Goal: Book appointment/travel/reservation

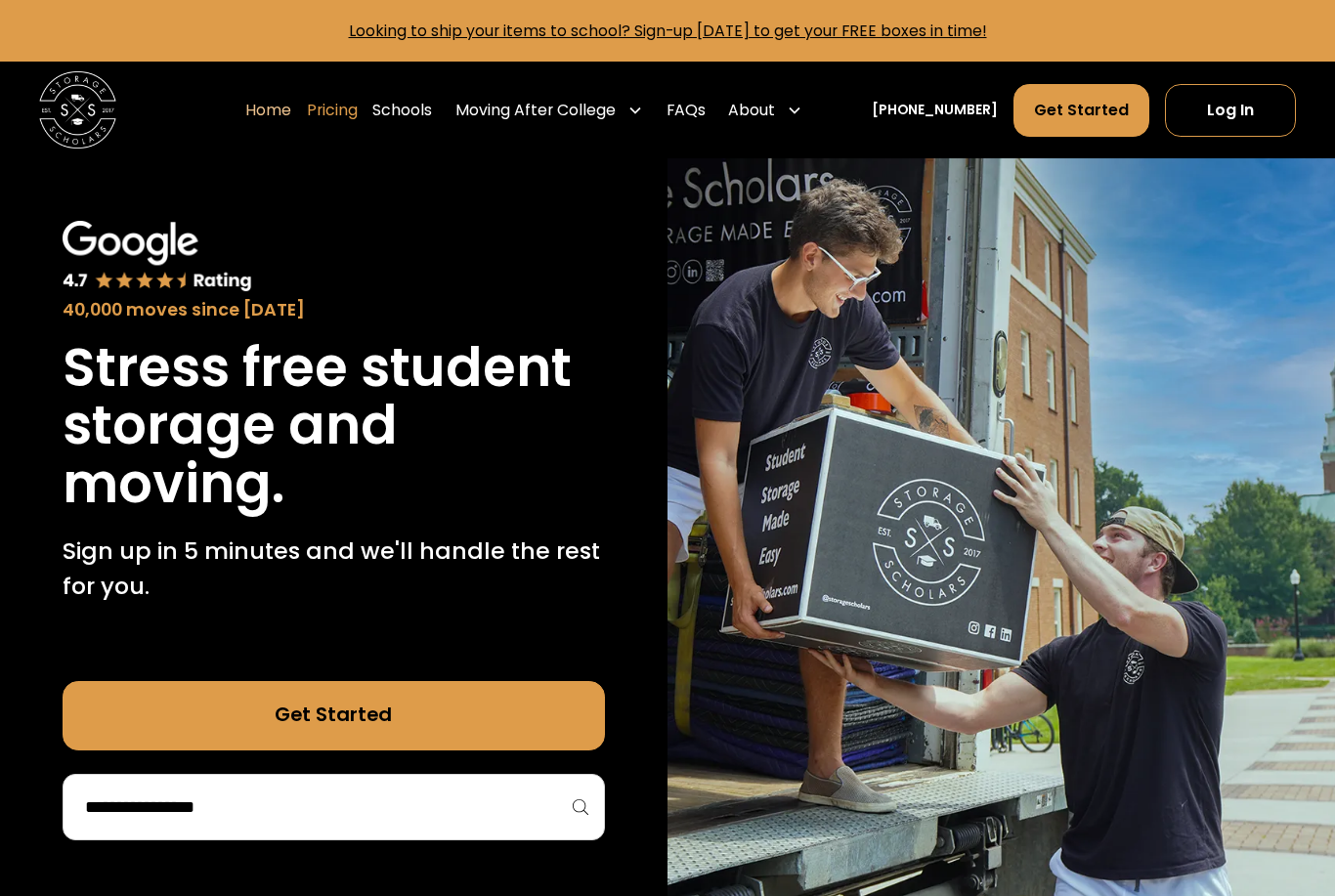
click at [356, 136] on link "Pricing" at bounding box center [332, 110] width 51 height 54
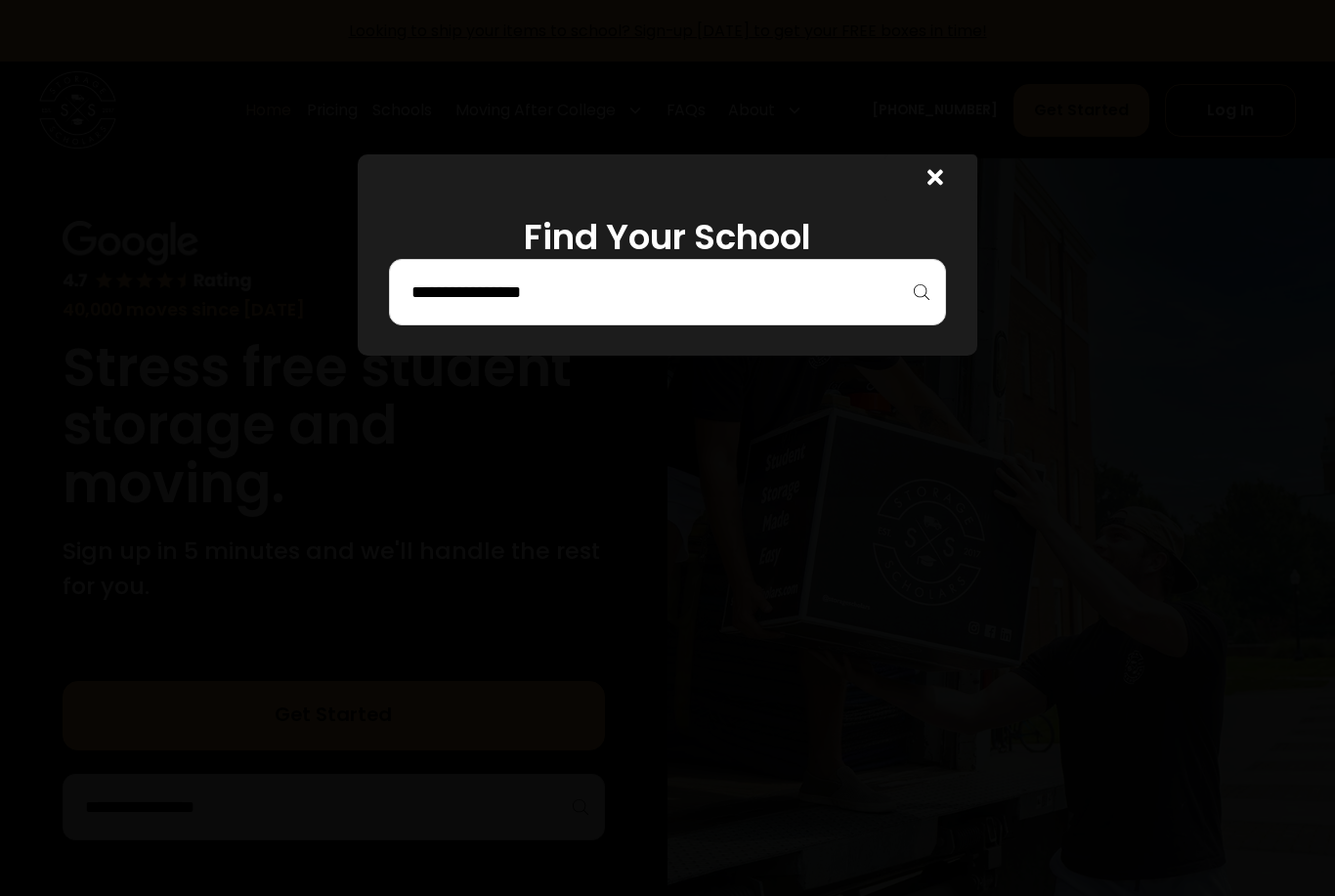
click at [937, 194] on div at bounding box center [935, 180] width 16 height 29
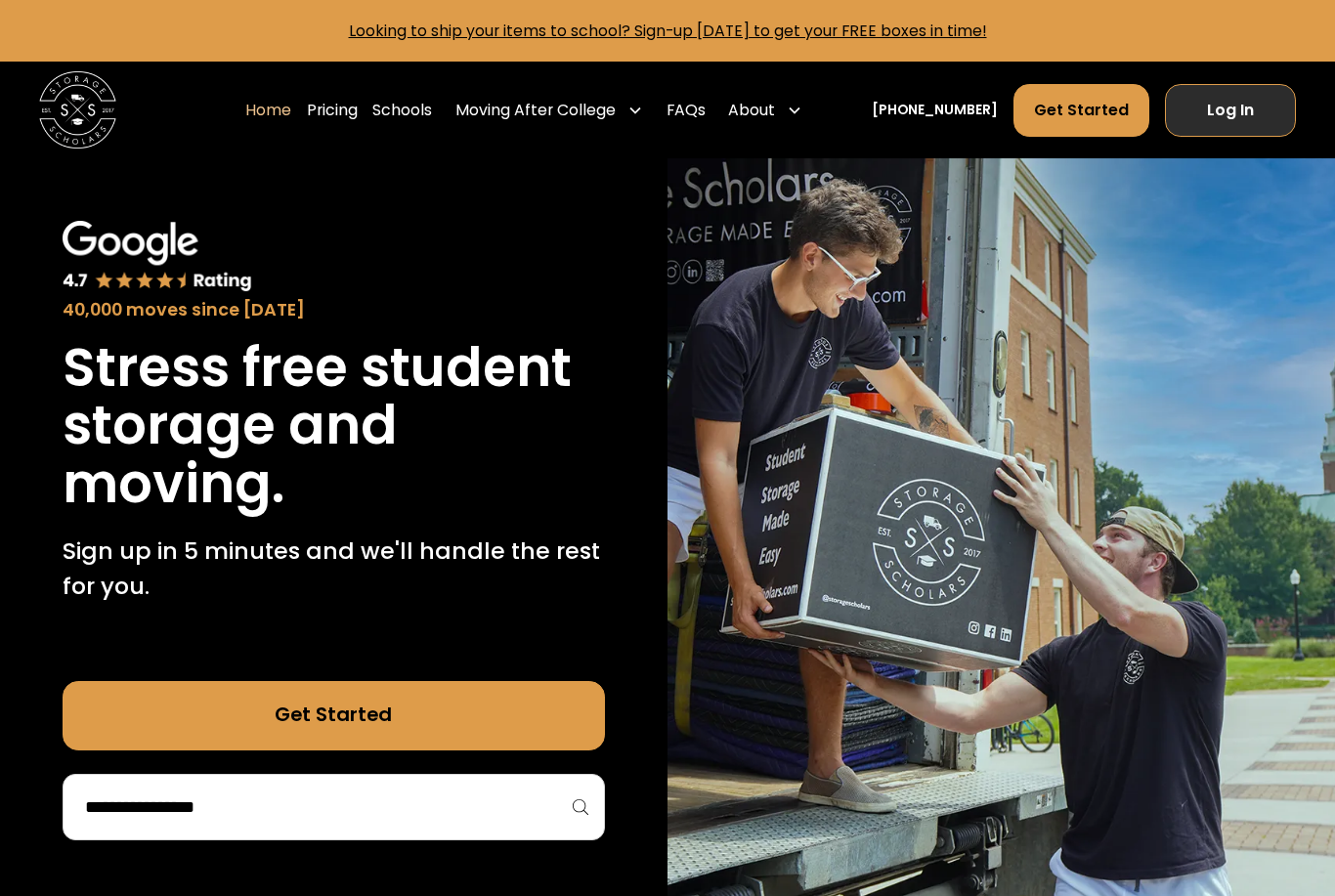
click at [1245, 116] on link "Log In" at bounding box center [1230, 110] width 132 height 52
click at [432, 113] on link "Schools" at bounding box center [402, 110] width 60 height 54
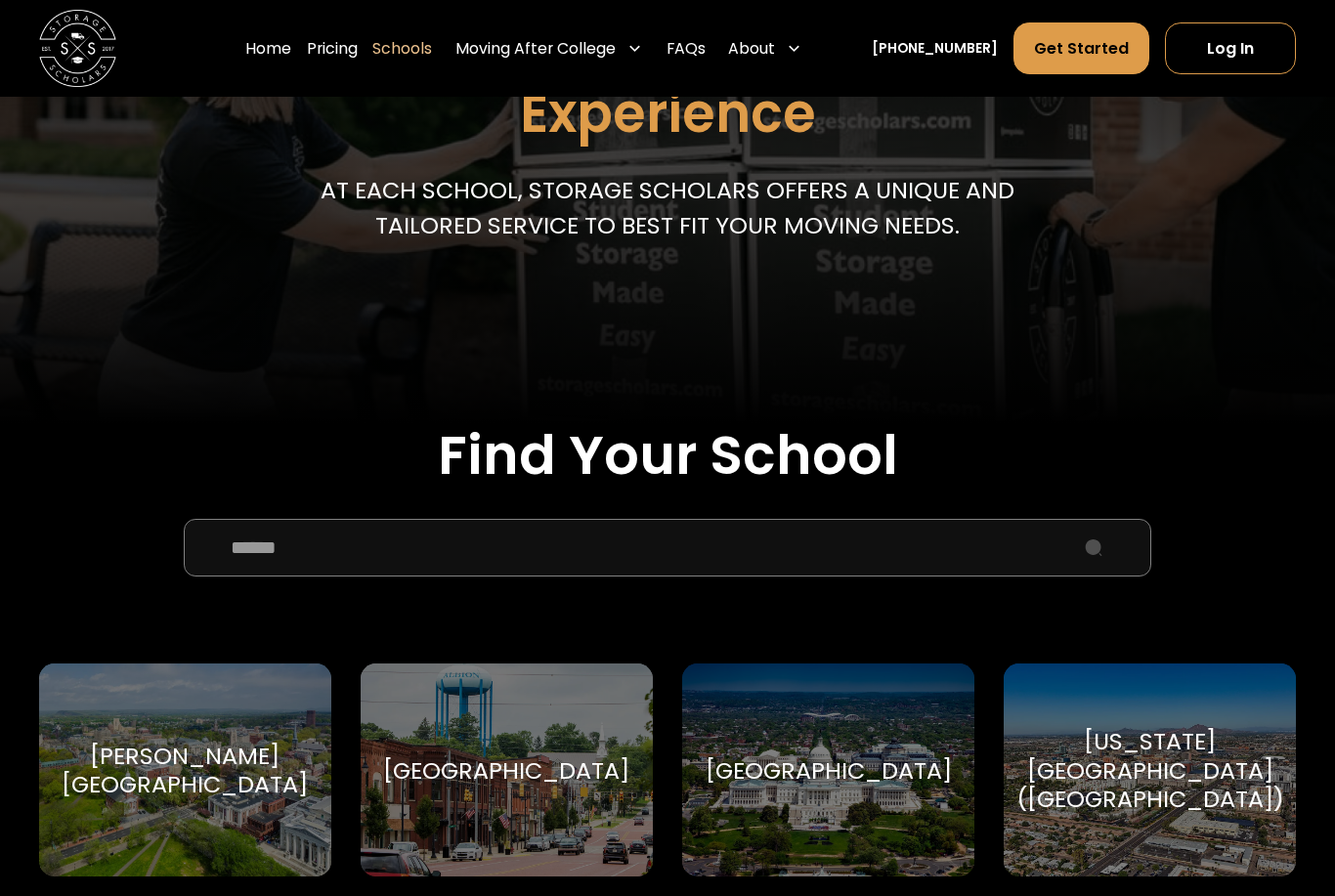
scroll to position [315, 0]
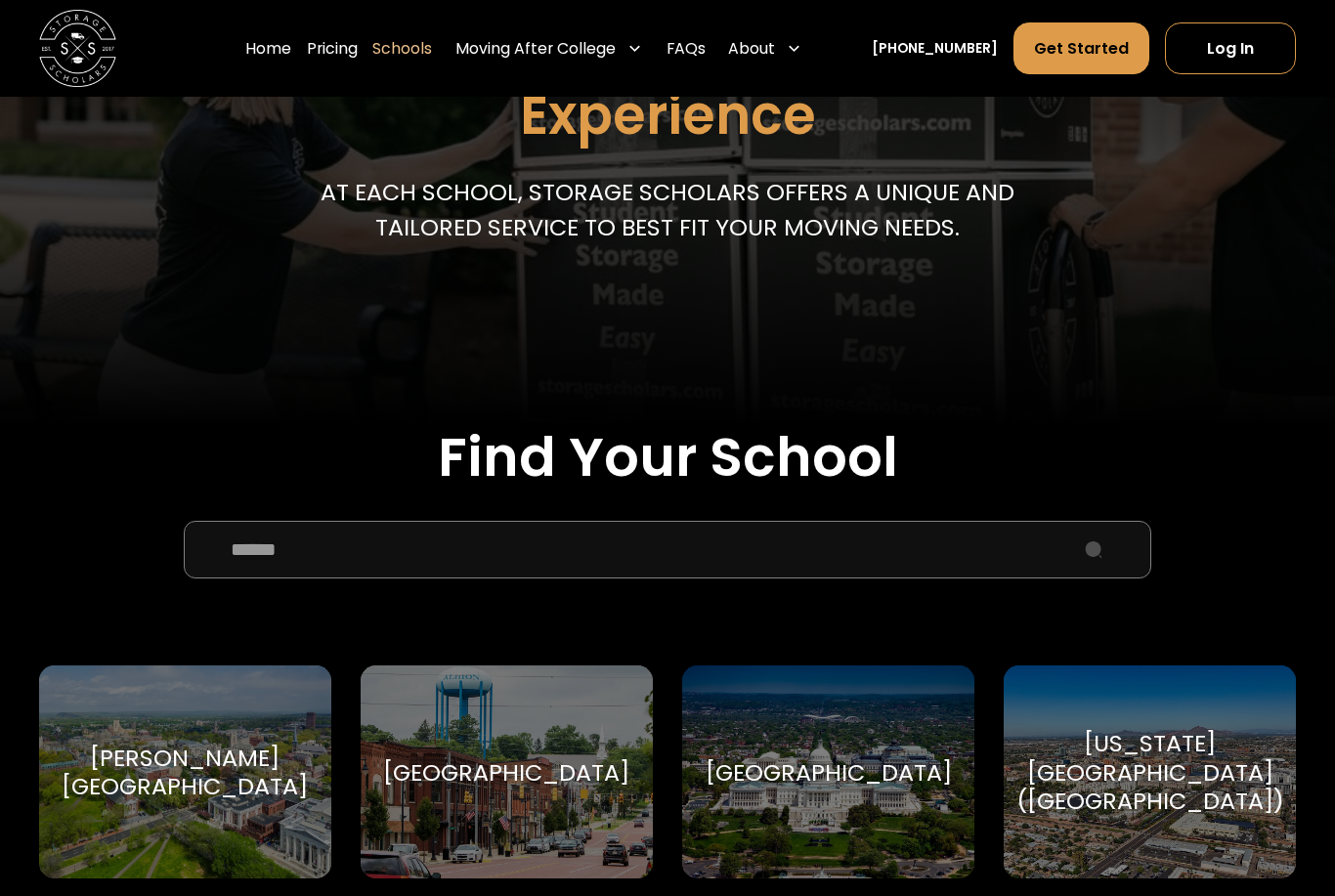
click at [437, 537] on input "School Select Form" at bounding box center [667, 549] width 967 height 58
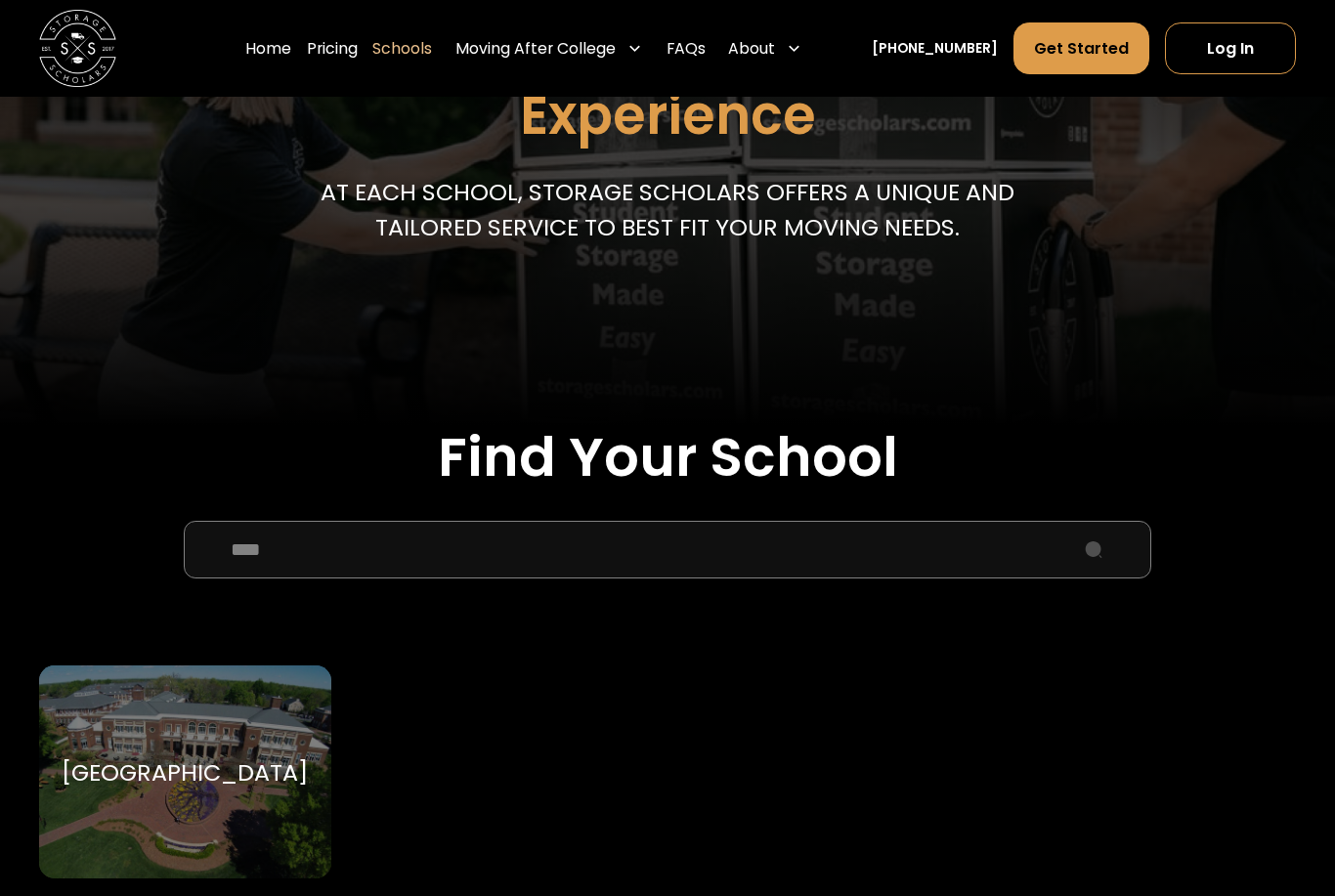
type input "****"
click at [187, 699] on div "[GEOGRAPHIC_DATA]" at bounding box center [184, 771] width 292 height 213
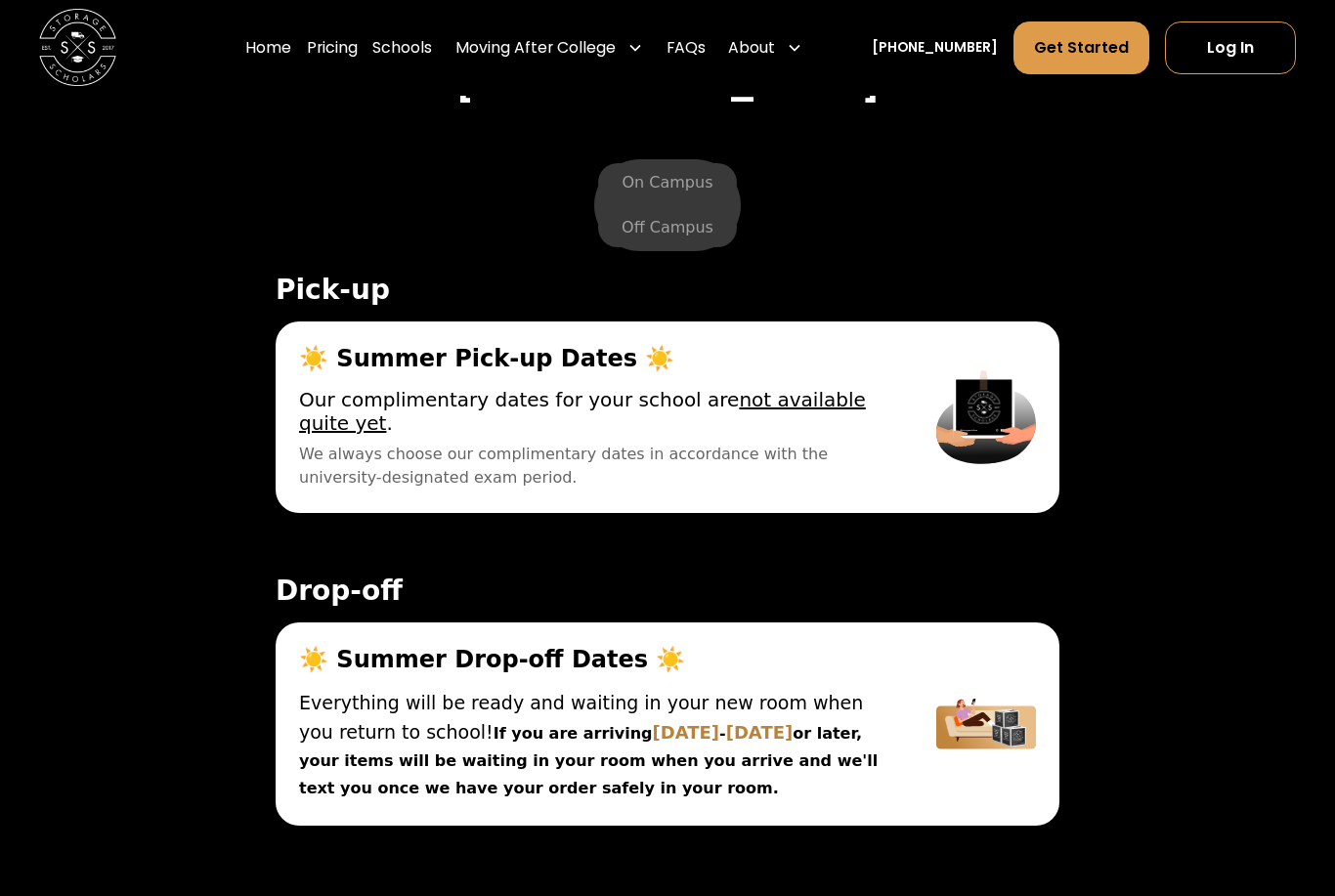
scroll to position [6699, 0]
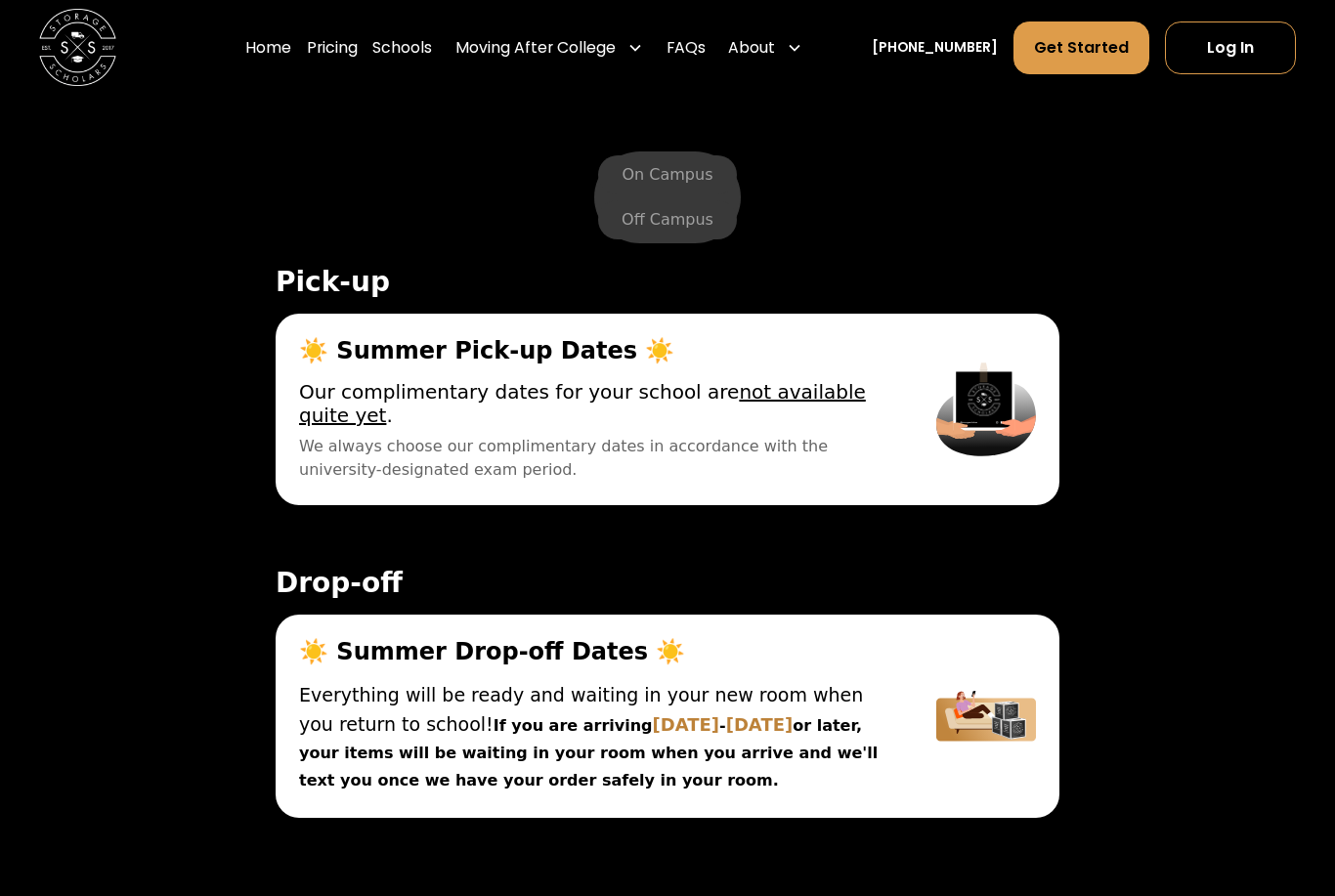
click at [410, 682] on div "Everything will be ready and waiting in your new room when you return to school…" at bounding box center [594, 739] width 590 height 114
click at [593, 682] on div "Everything will be ready and waiting in your new room when you return to school…" at bounding box center [594, 739] width 590 height 114
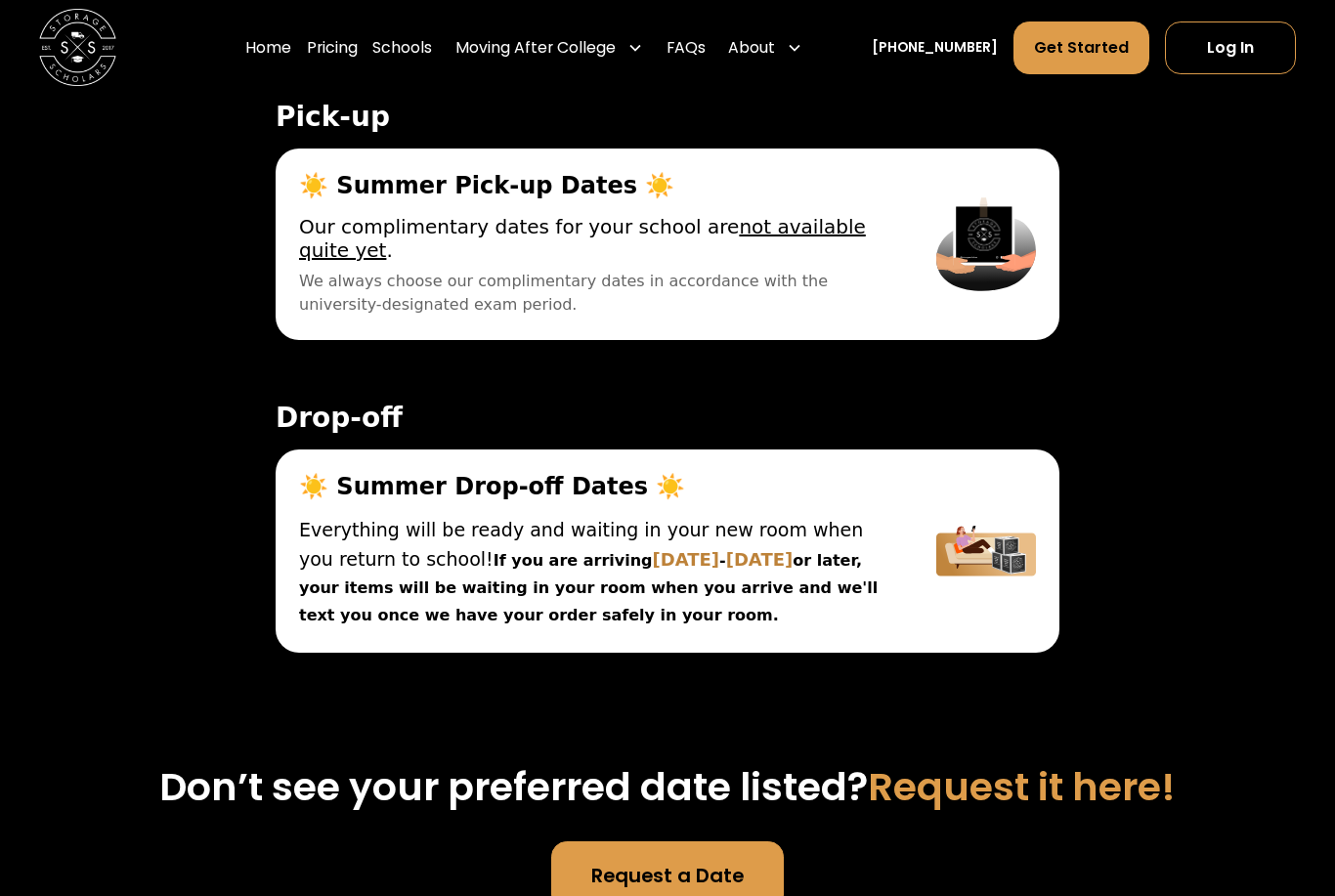
scroll to position [6863, 0]
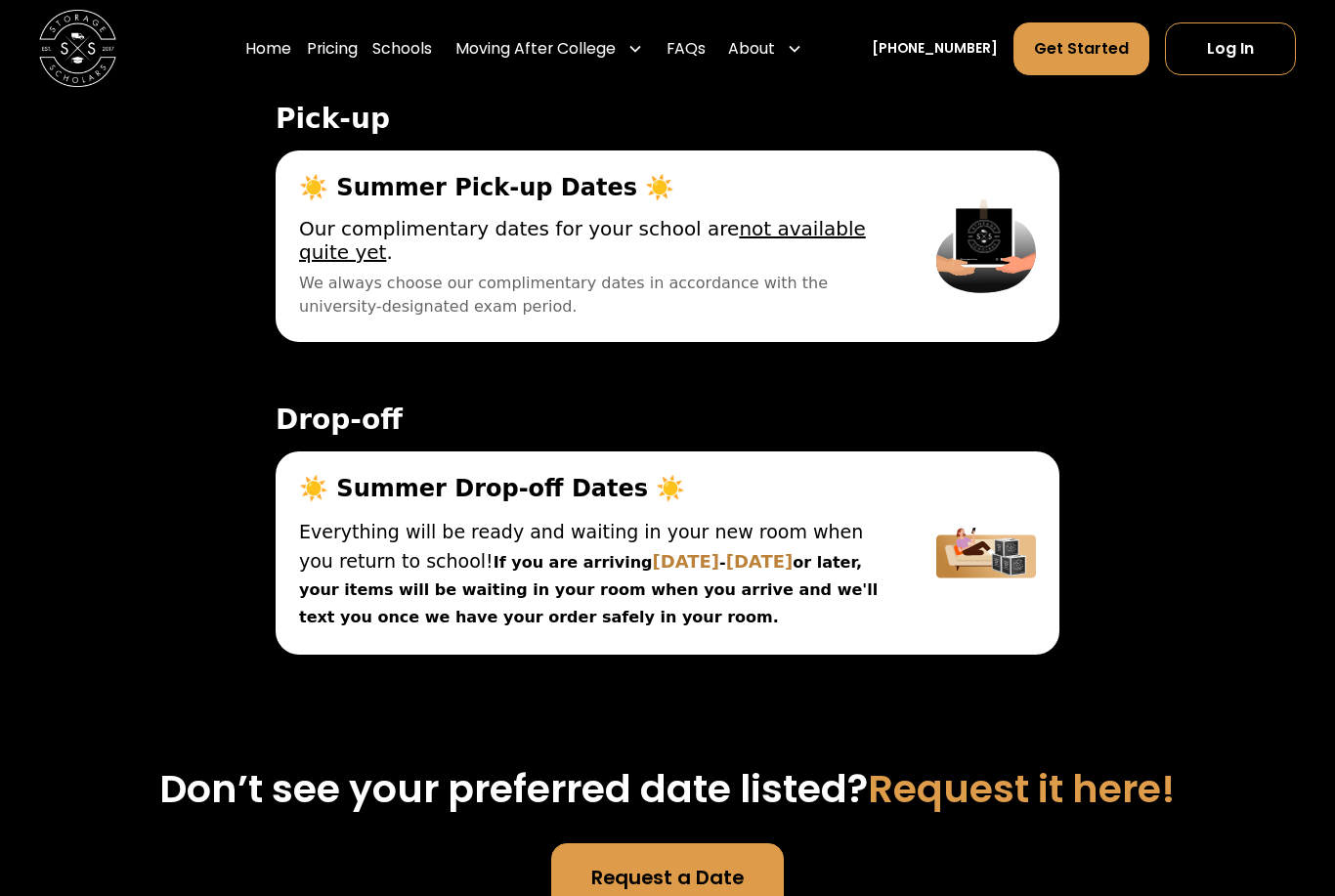
click at [981, 474] on img at bounding box center [986, 552] width 100 height 156
click at [454, 474] on span "☀️ Summer Drop-off Dates ☀️" at bounding box center [594, 487] width 590 height 27
click at [351, 451] on div "☀️ Summer Drop-off Dates ☀️ Everything will be ready and waiting in your new ro…" at bounding box center [593, 553] width 637 height 203
click at [354, 520] on span "Everything will be ready and waiting in your new room when you return to school!" at bounding box center [580, 545] width 563 height 51
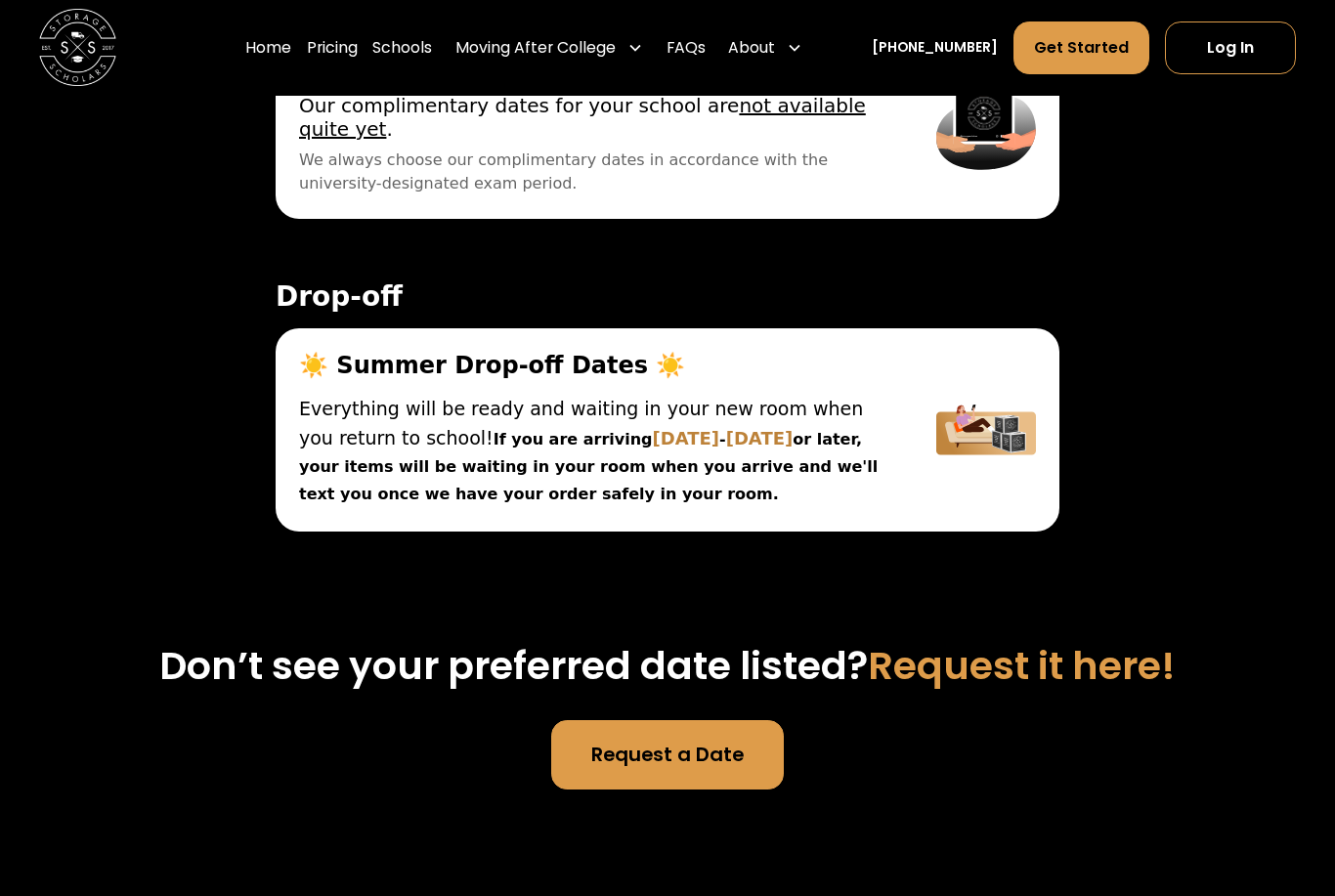
scroll to position [6985, 0]
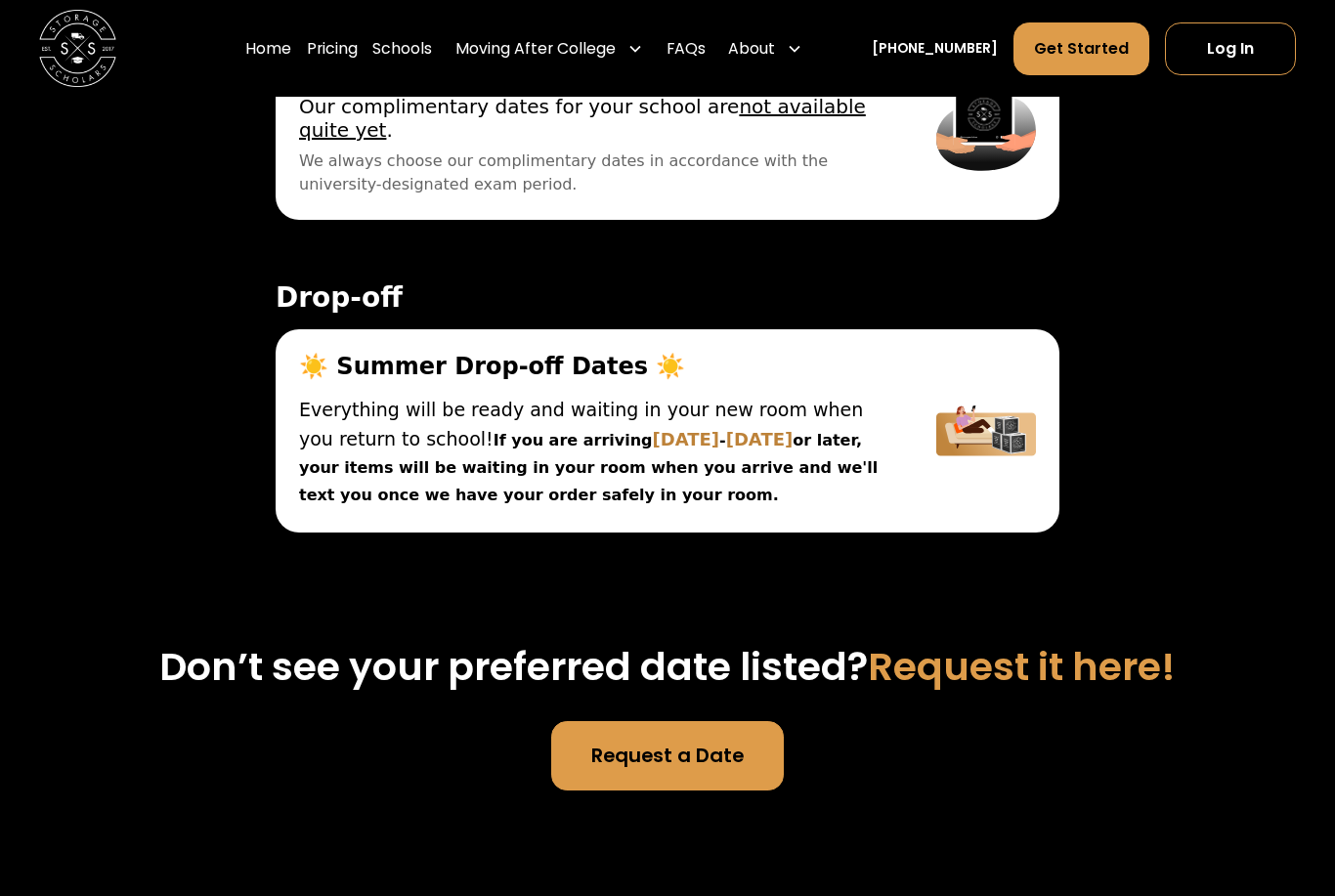
click at [623, 721] on link "Request a Date" at bounding box center [667, 755] width 231 height 70
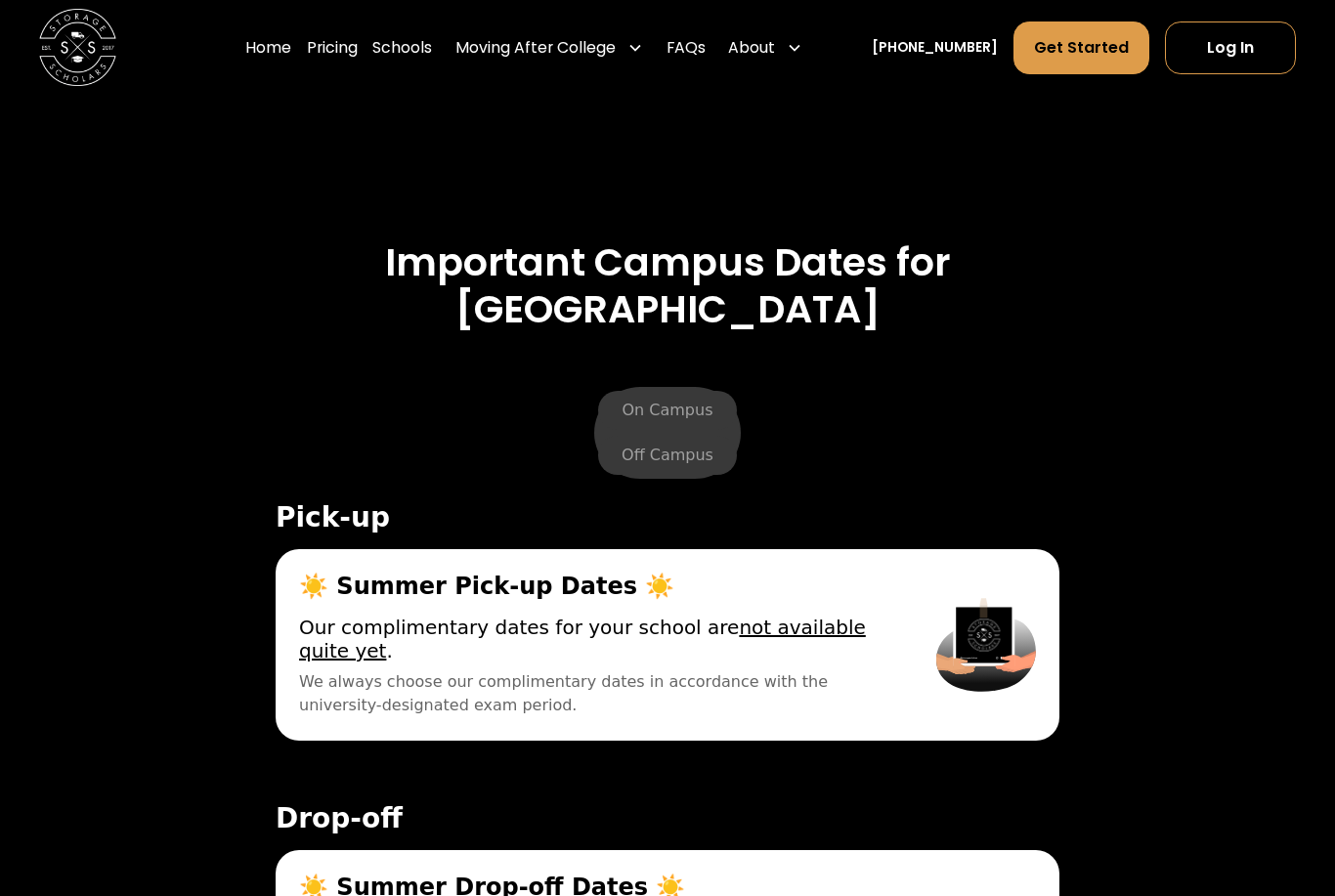
scroll to position [6464, 0]
click at [674, 436] on label "Off Campus" at bounding box center [667, 454] width 139 height 39
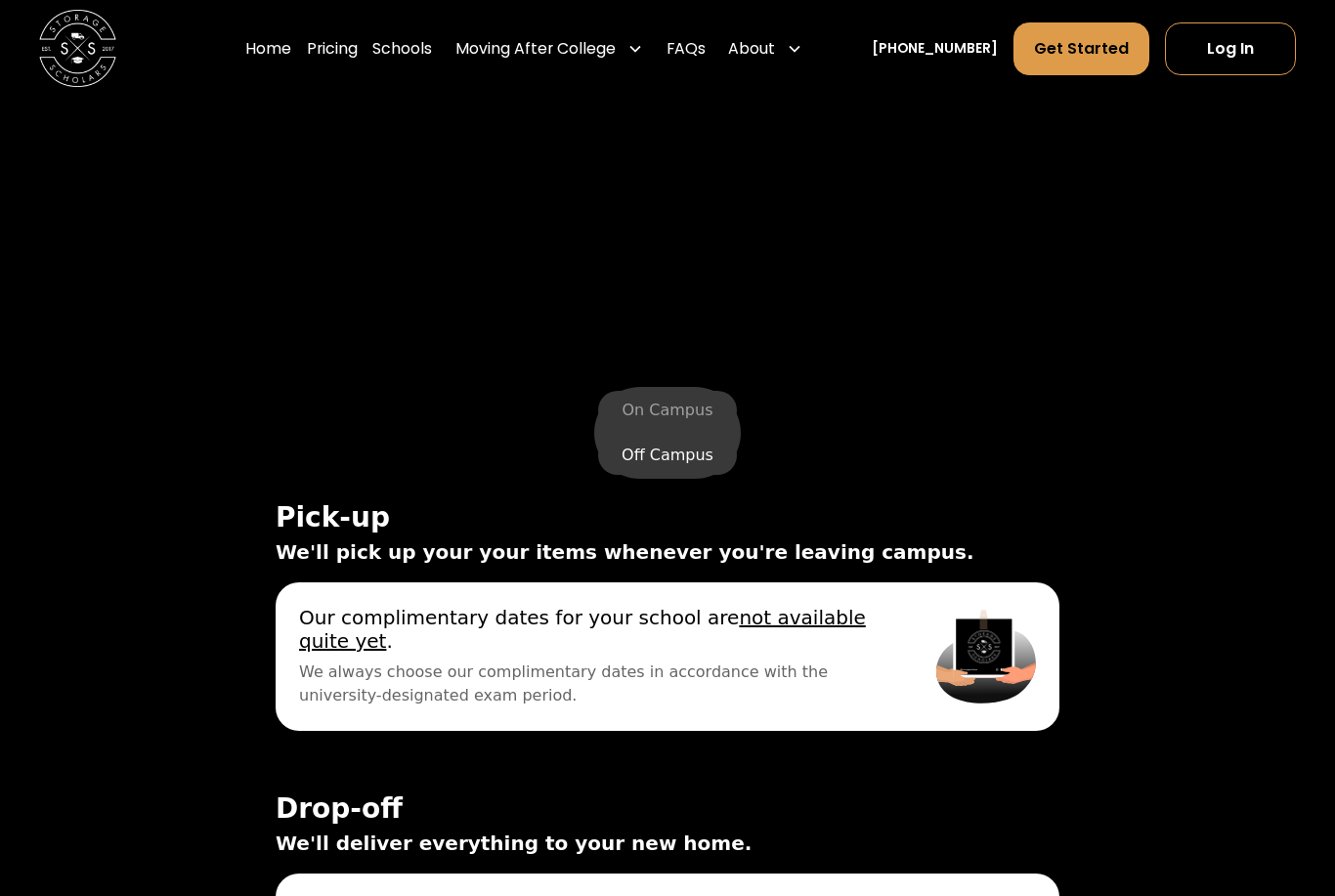
scroll to position [6462, 0]
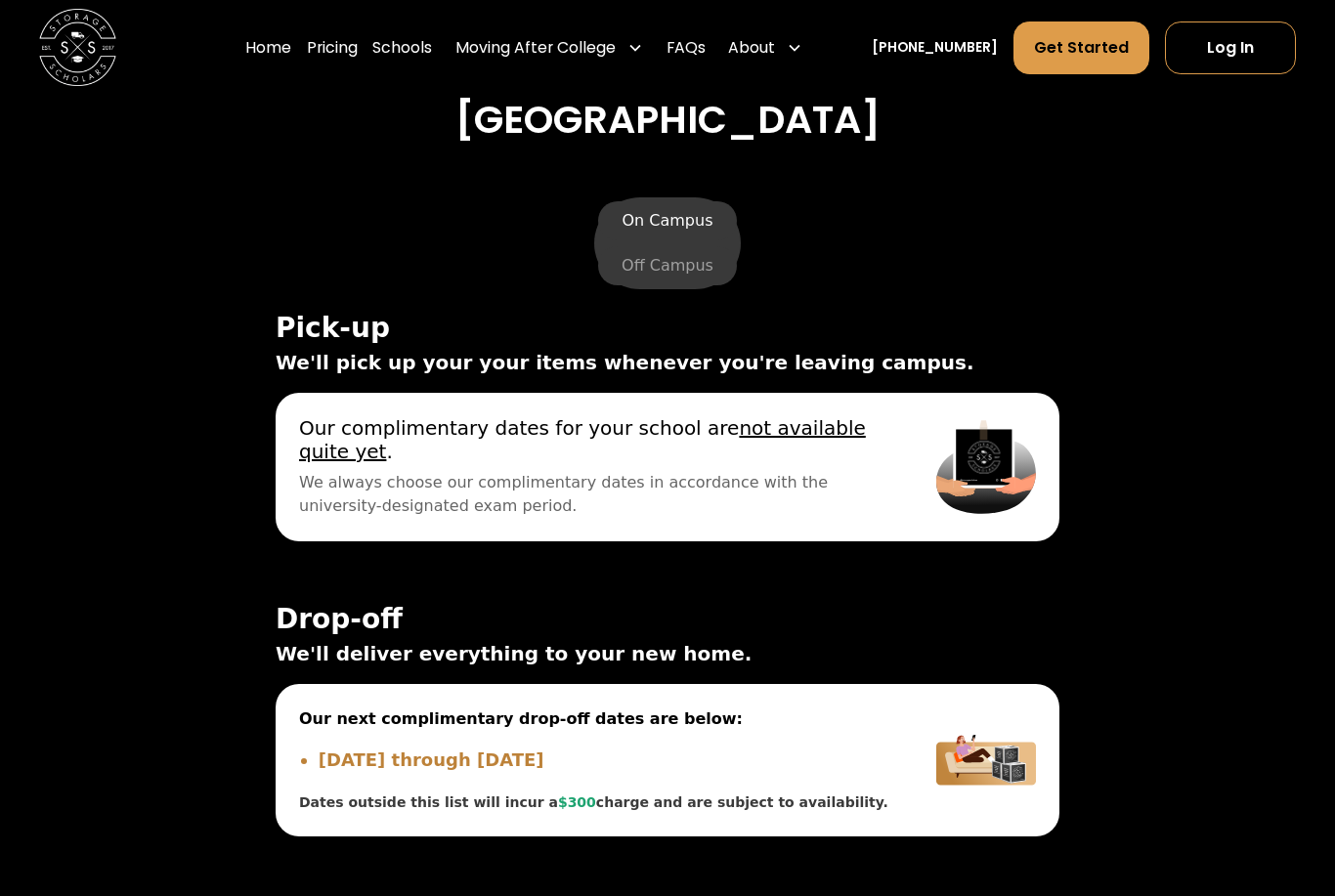
click at [684, 202] on label "On Campus" at bounding box center [667, 221] width 138 height 39
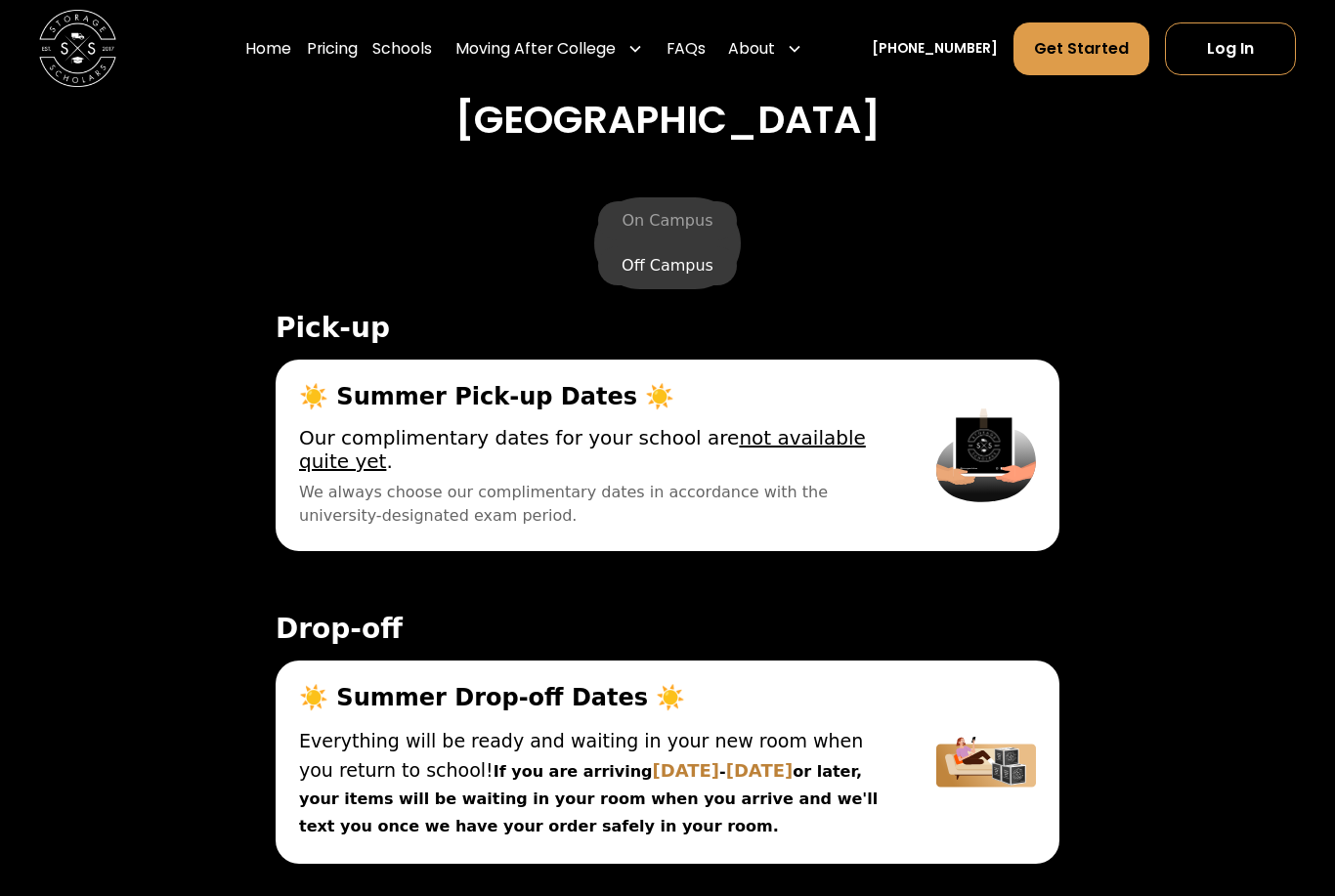
click at [645, 246] on label "Off Campus" at bounding box center [667, 265] width 139 height 39
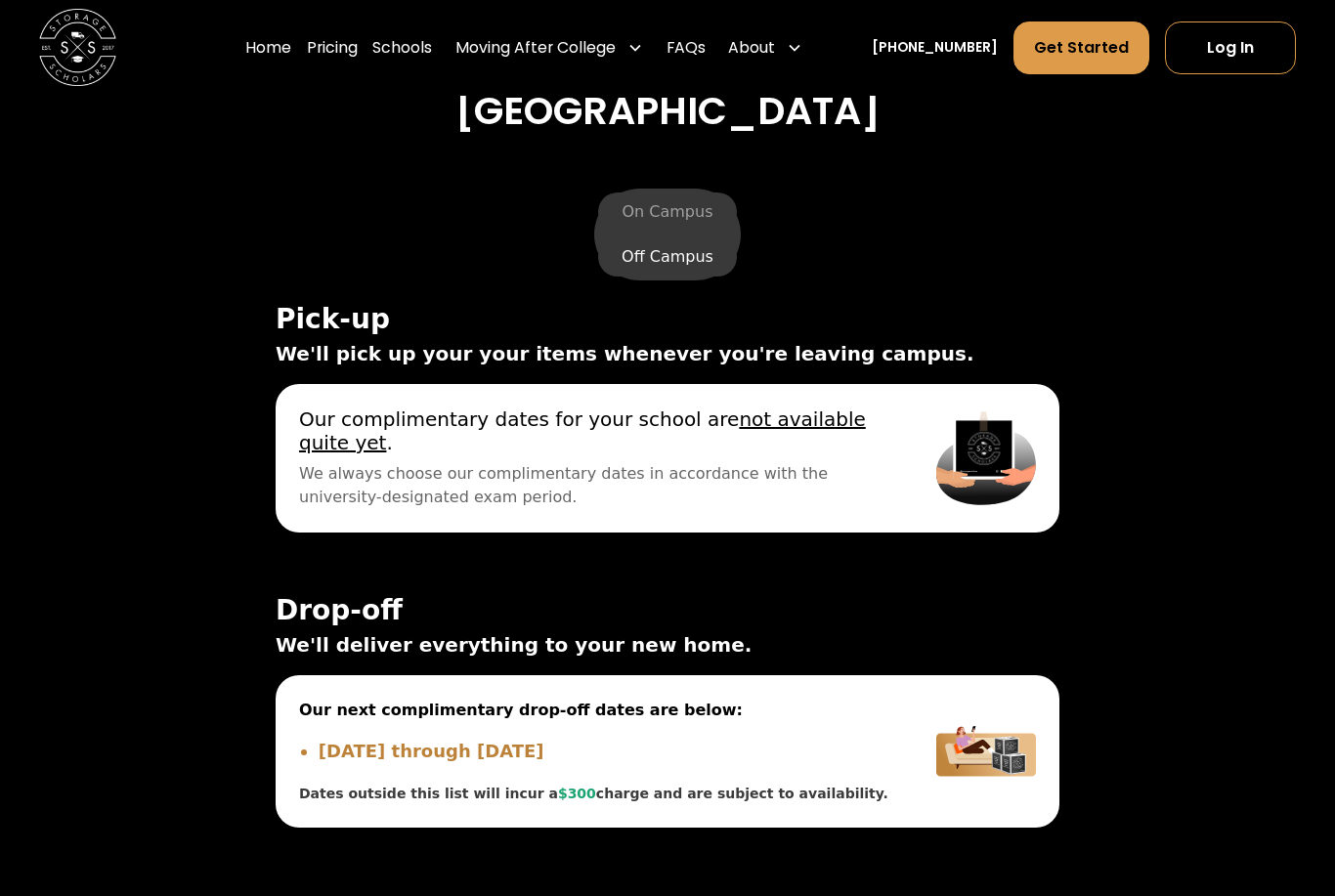
scroll to position [6663, 0]
